Goal: Information Seeking & Learning: Learn about a topic

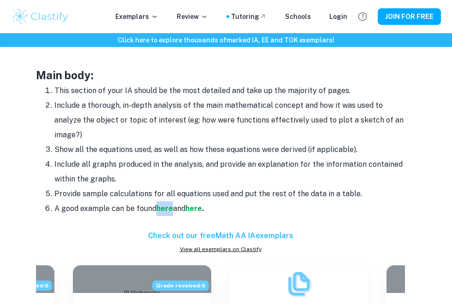
scroll to position [844, 0]
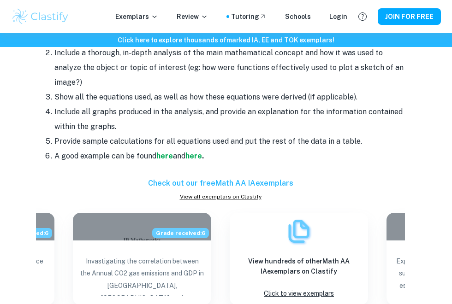
click at [198, 146] on li "Provide sample calculations for all equations used and put the rest of the data…" at bounding box center [229, 141] width 350 height 15
click at [198, 156] on strong "here" at bounding box center [193, 156] width 17 height 9
click at [254, 112] on li "Include all graphs produced in the analysis, and provide an explanation for the…" at bounding box center [229, 120] width 350 height 30
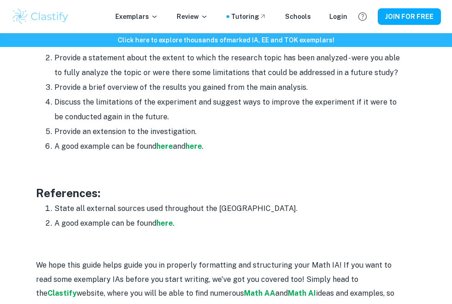
scroll to position [1167, 0]
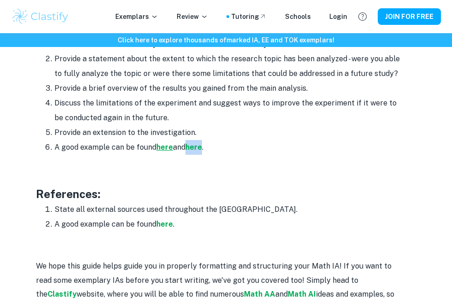
click at [167, 150] on strong "here" at bounding box center [164, 147] width 17 height 9
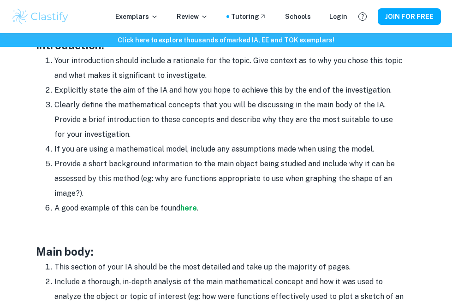
scroll to position [606, 0]
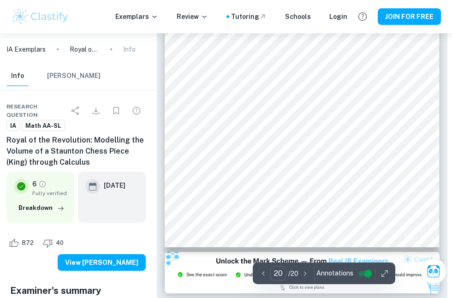
scroll to position [6909, 5]
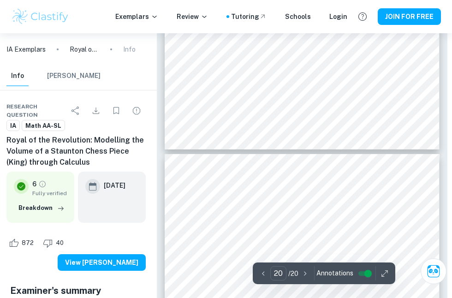
type input "19"
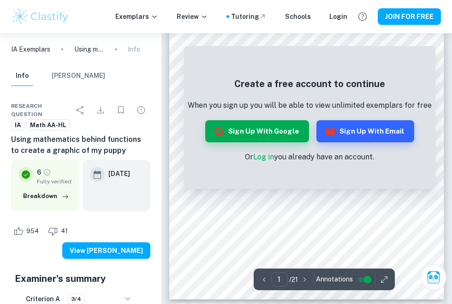
scroll to position [130, 0]
